Goal: Task Accomplishment & Management: Use online tool/utility

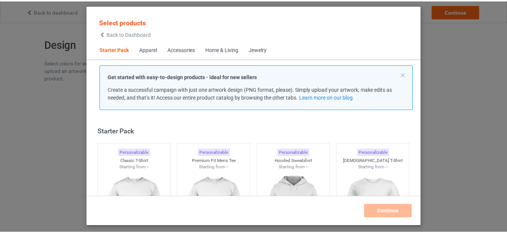
scroll to position [10, 0]
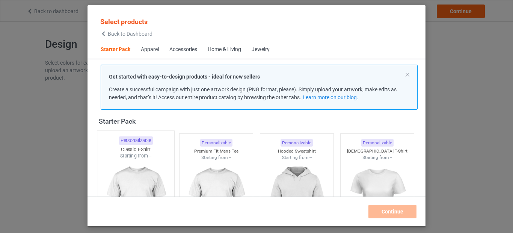
click at [133, 179] on div at bounding box center [135, 203] width 77 height 88
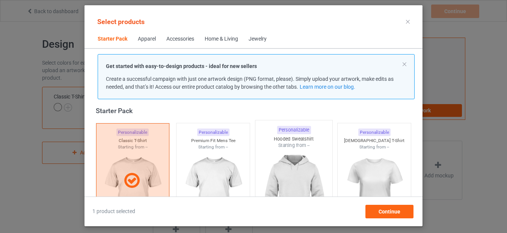
scroll to position [47, 0]
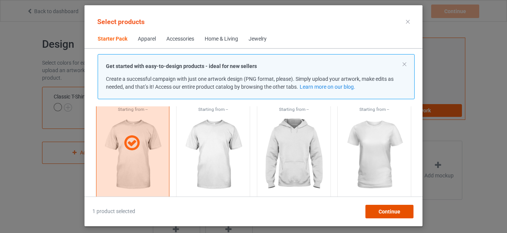
click at [387, 211] on span "Continue" at bounding box center [390, 211] width 22 height 6
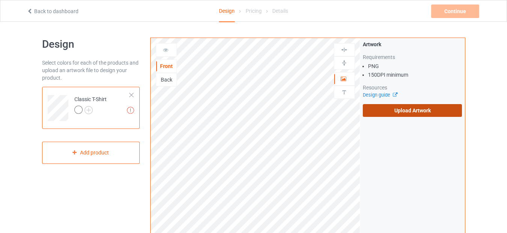
click at [394, 109] on label "Upload Artwork" at bounding box center [413, 110] width 100 height 13
click at [0, 0] on input "Upload Artwork" at bounding box center [0, 0] width 0 height 0
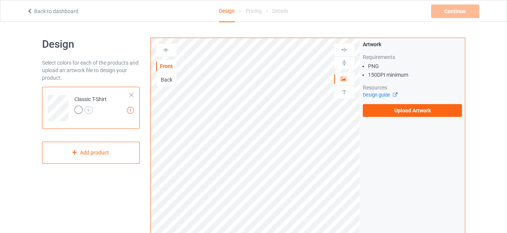
click at [382, 117] on div "Artwork Requirements PNG 150 DPI minimum Resources Design guide Upload Artwork" at bounding box center [412, 79] width 105 height 82
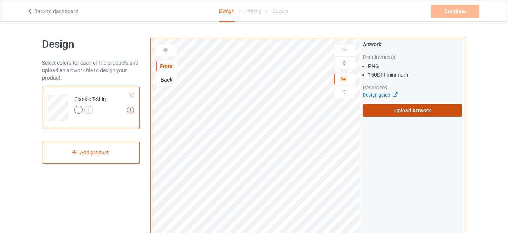
click at [388, 108] on label "Upload Artwork" at bounding box center [413, 110] width 100 height 13
click at [0, 0] on input "Upload Artwork" at bounding box center [0, 0] width 0 height 0
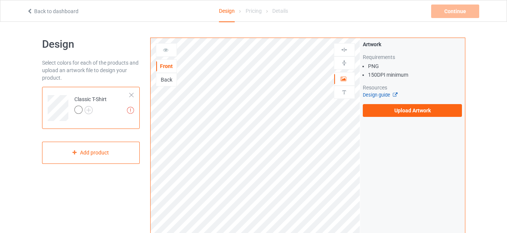
click at [381, 95] on link "Design guide" at bounding box center [380, 95] width 34 height 6
drag, startPoint x: 368, startPoint y: 77, endPoint x: 377, endPoint y: 74, distance: 9.4
click at [377, 74] on li "150 DPI minimum" at bounding box center [415, 75] width 94 height 8
copy li "150"
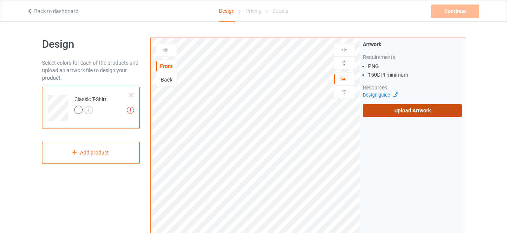
click at [384, 107] on label "Upload Artwork" at bounding box center [413, 110] width 100 height 13
click at [0, 0] on input "Upload Artwork" at bounding box center [0, 0] width 0 height 0
